Goal: Find specific page/section: Find specific page/section

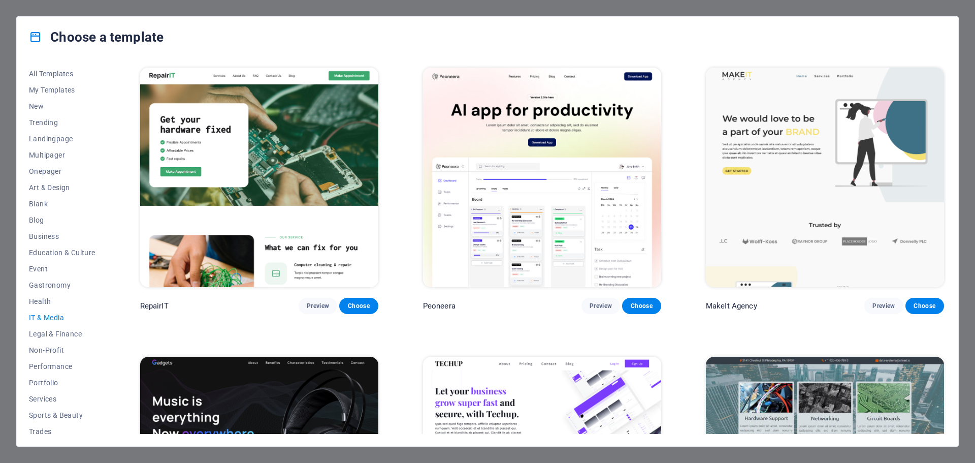
scroll to position [743, 0]
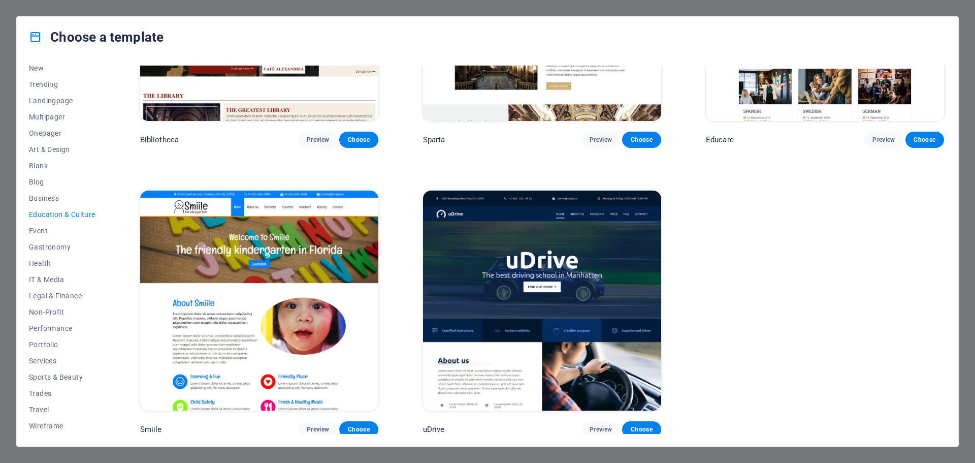
scroll to position [404, 0]
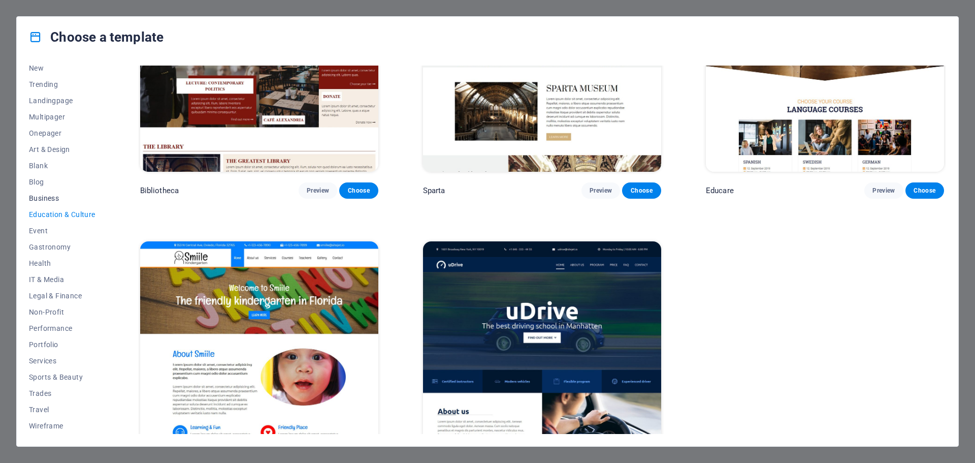
click at [48, 198] on span "Business" at bounding box center [62, 198] width 67 height 8
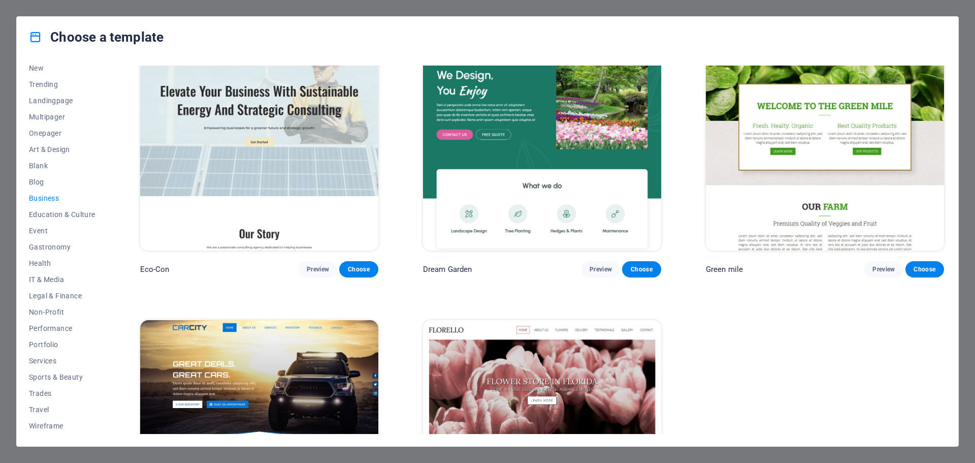
scroll to position [0, 0]
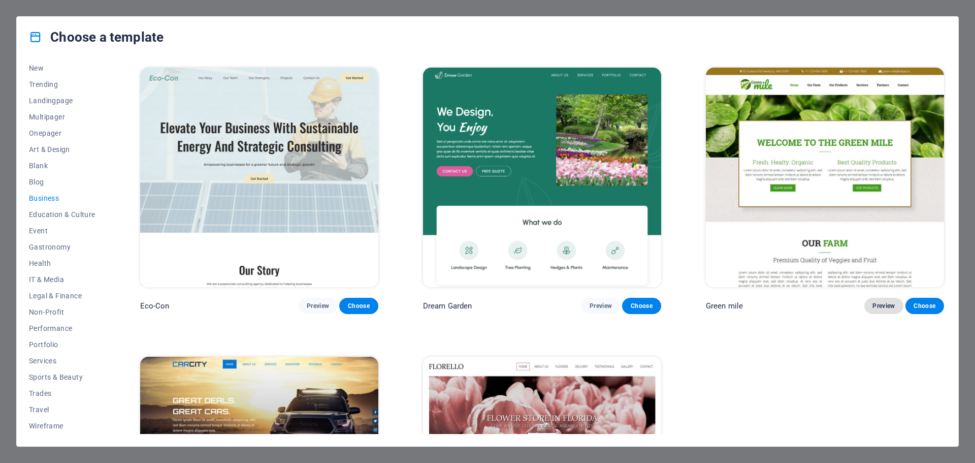
click at [890, 302] on span "Preview" at bounding box center [883, 306] width 22 height 8
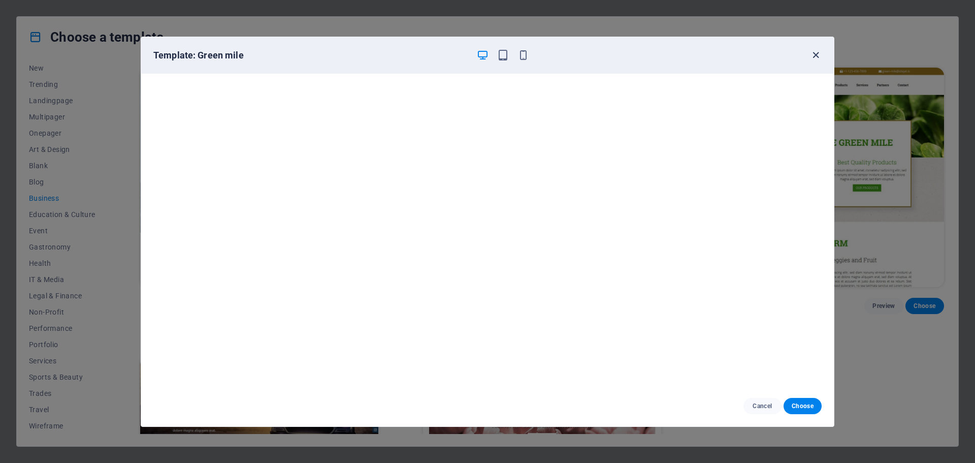
click at [813, 55] on icon "button" at bounding box center [816, 55] width 12 height 12
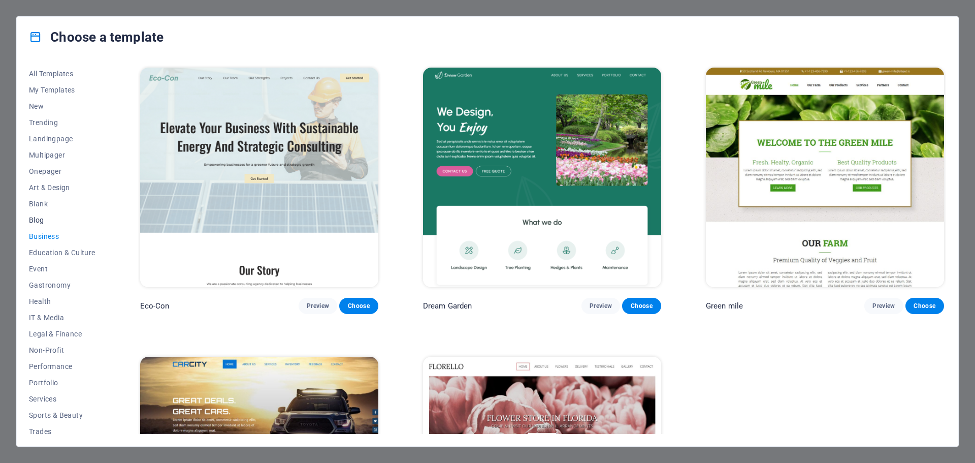
click at [38, 222] on span "Blog" at bounding box center [62, 220] width 67 height 8
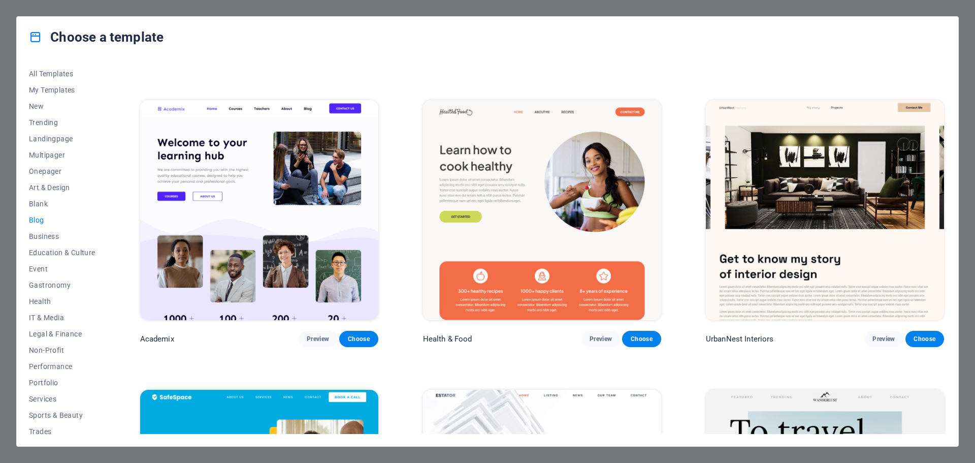
scroll to position [559, 0]
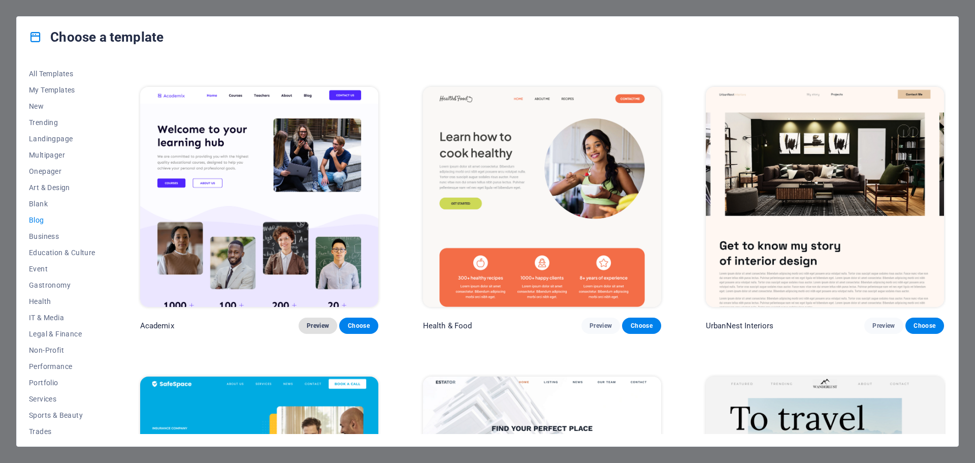
click at [312, 321] on span "Preview" at bounding box center [318, 325] width 22 height 8
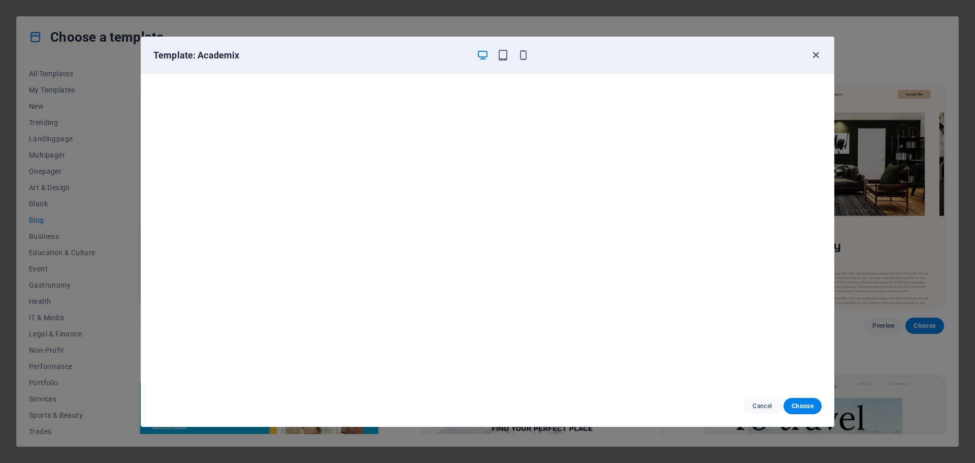
click at [813, 57] on icon "button" at bounding box center [816, 55] width 12 height 12
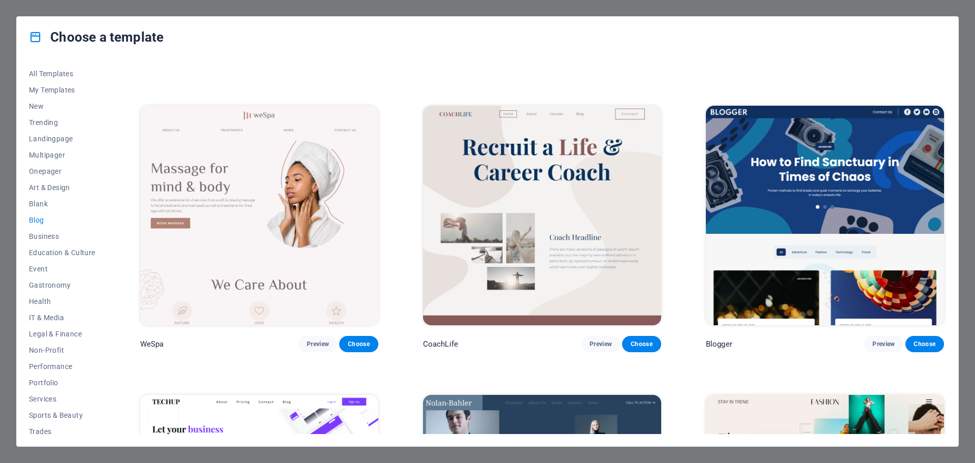
scroll to position [1116, 0]
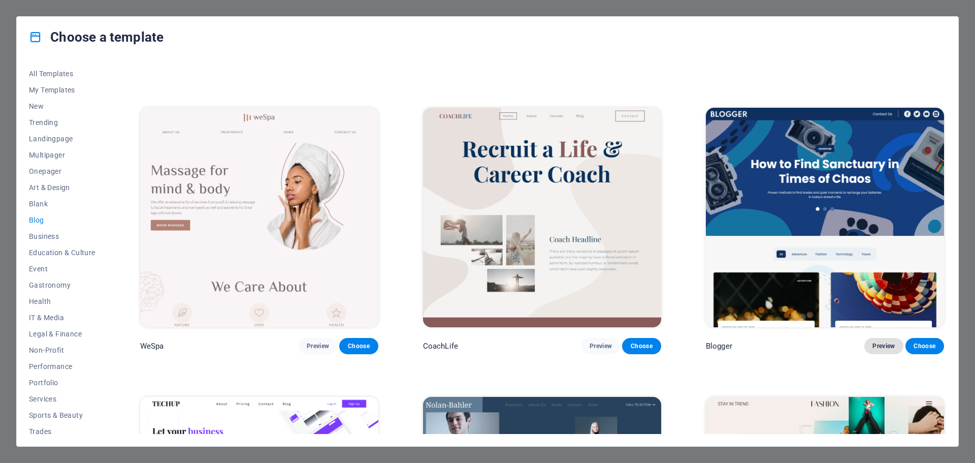
click at [884, 342] on span "Preview" at bounding box center [883, 346] width 22 height 8
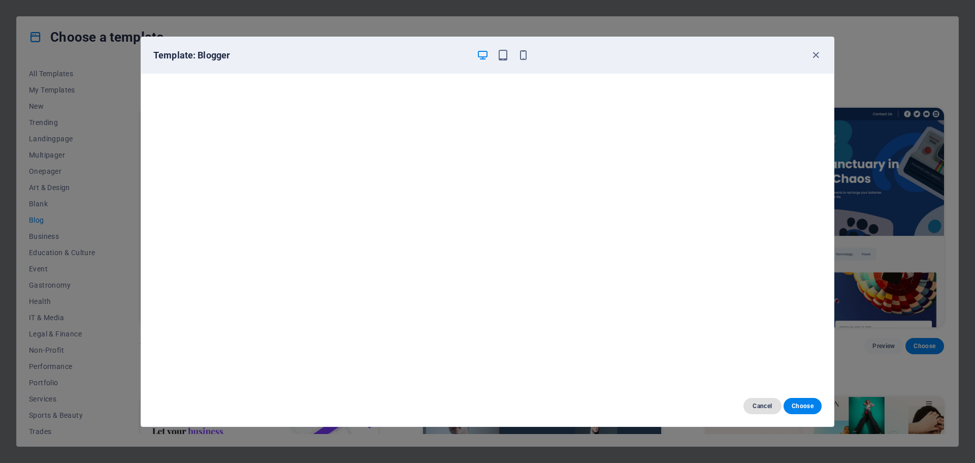
click at [772, 407] on span "Cancel" at bounding box center [763, 406] width 22 height 8
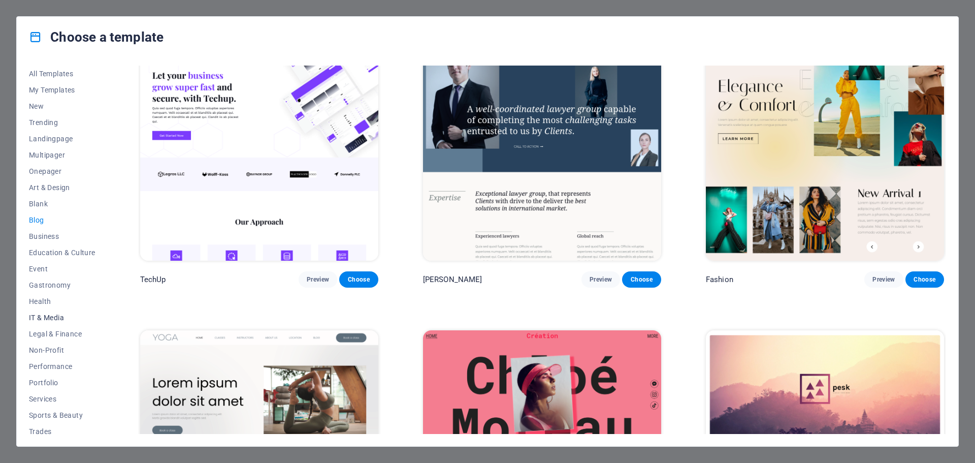
scroll to position [38, 0]
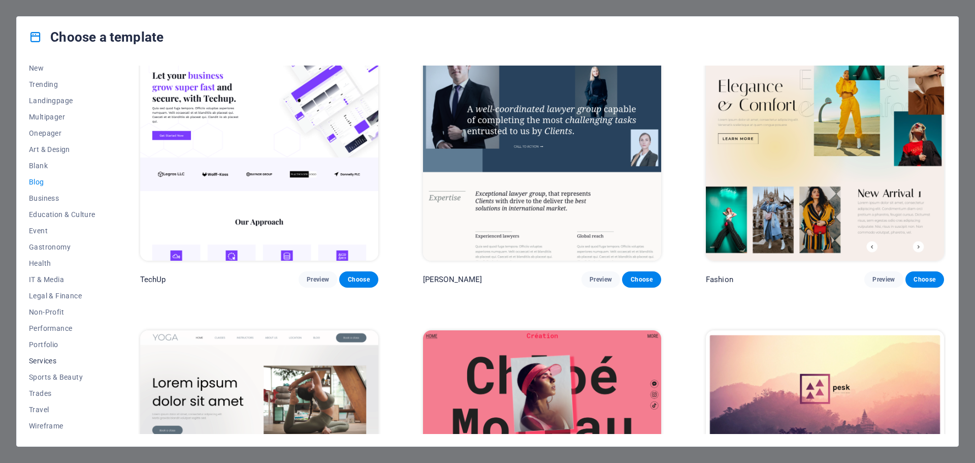
click at [43, 363] on span "Services" at bounding box center [62, 360] width 67 height 8
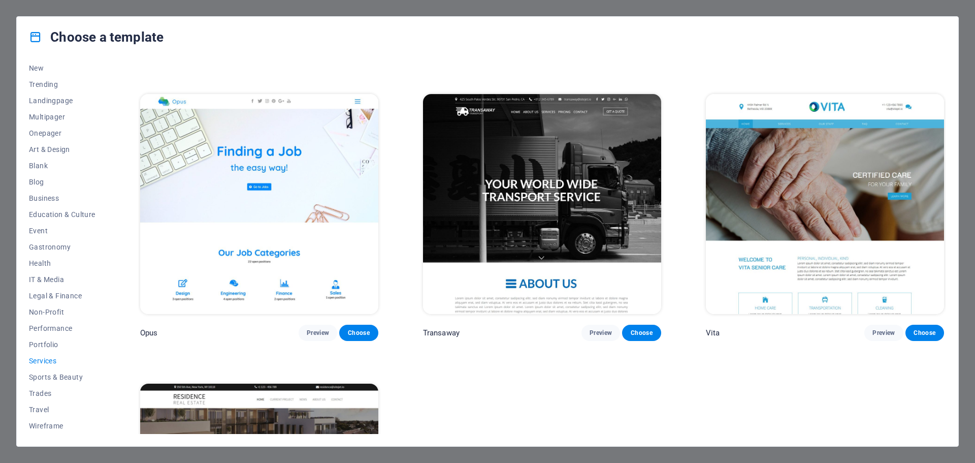
scroll to position [1539, 0]
